Goal: Information Seeking & Learning: Check status

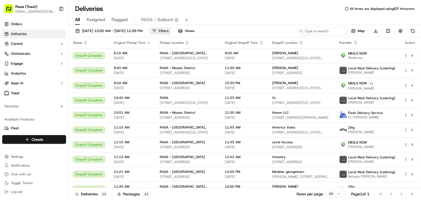
click at [169, 31] on span "Filters" at bounding box center [164, 31] width 10 height 5
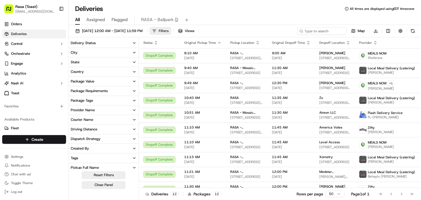
click at [169, 31] on span "Filters" at bounding box center [164, 31] width 10 height 5
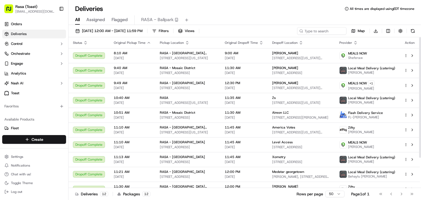
click at [143, 30] on span "09/15/2025 12:00 AM - 09/15/2025 11:59 PM" at bounding box center [112, 31] width 61 height 5
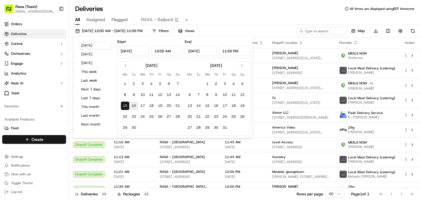
click at [134, 106] on button "16" at bounding box center [134, 106] width 9 height 9
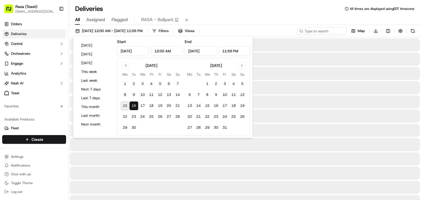
type input "Sep 16, 2025"
click at [133, 106] on button "16" at bounding box center [134, 106] width 9 height 9
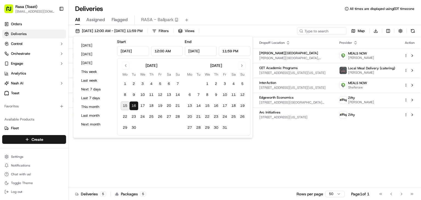
click at [235, 164] on div "Status Original Pickup Time Pickup Location Original Dropoff Time Dropoff Locat…" at bounding box center [245, 112] width 352 height 151
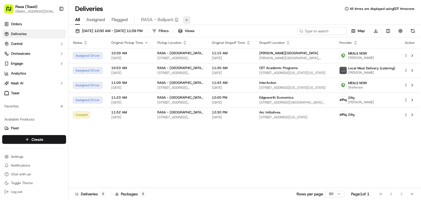
click at [186, 21] on button at bounding box center [187, 20] width 8 height 8
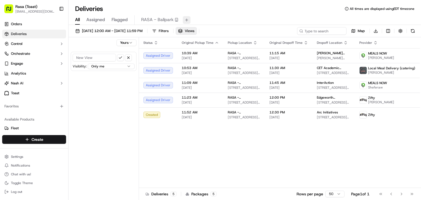
click at [186, 21] on button at bounding box center [187, 20] width 8 height 8
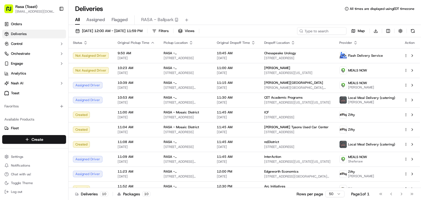
click at [102, 20] on span "Assigned" at bounding box center [95, 19] width 19 height 7
click at [78, 19] on span "All" at bounding box center [77, 19] width 5 height 7
